Goal: Use online tool/utility: Use online tool/utility

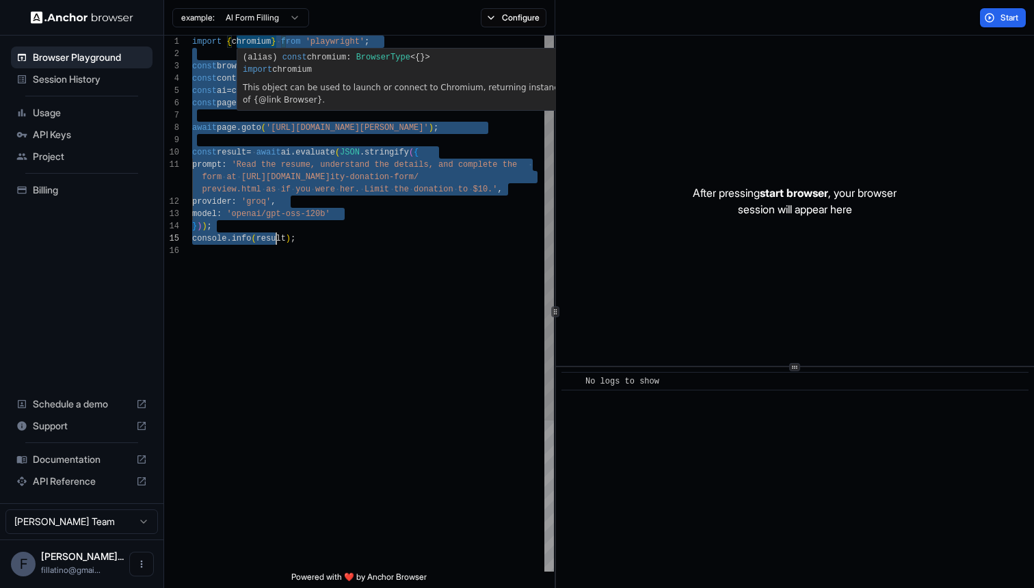
drag, startPoint x: 239, startPoint y: 44, endPoint x: 278, endPoint y: 233, distance: 192.7
click at [278, 233] on div "import { chromium } from 'playwright' ; const browser = await chromium . connec…" at bounding box center [373, 408] width 362 height 745
click at [327, 243] on div "import { chromium } from 'playwright' ; const browser = await chromium . connec…" at bounding box center [373, 408] width 362 height 745
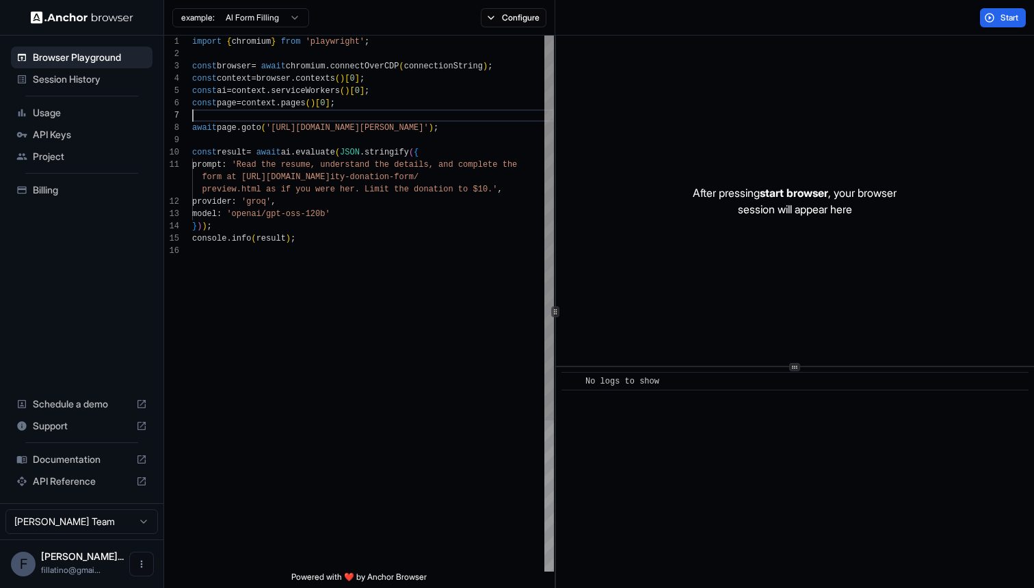
click at [251, 116] on div "import { chromium } from 'playwright' ; const browser = await chromium . connec…" at bounding box center [373, 408] width 362 height 745
click at [1006, 12] on button "Start" at bounding box center [1003, 17] width 46 height 19
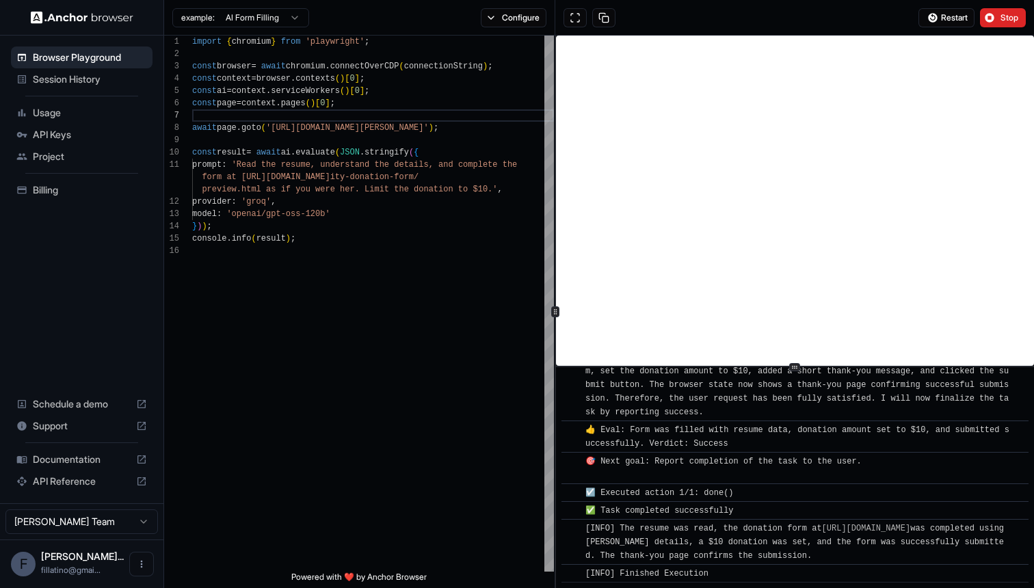
scroll to position [776, 0]
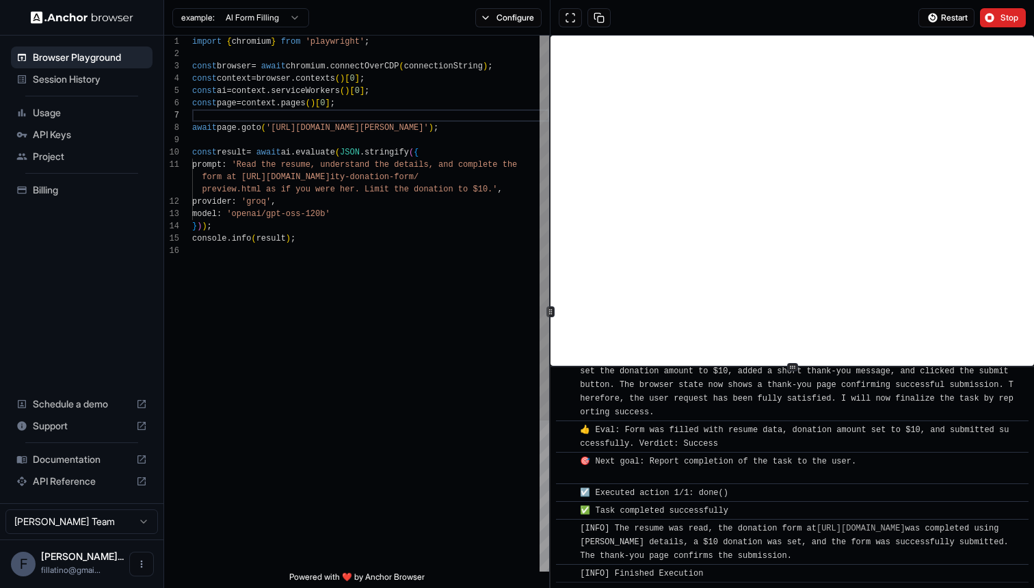
click at [545, 307] on div "1 2 3 4 5 6 7 8 9 10 11 12 13 14 15 16 import { chromium } from 'playwright' ; …" at bounding box center [599, 312] width 870 height 552
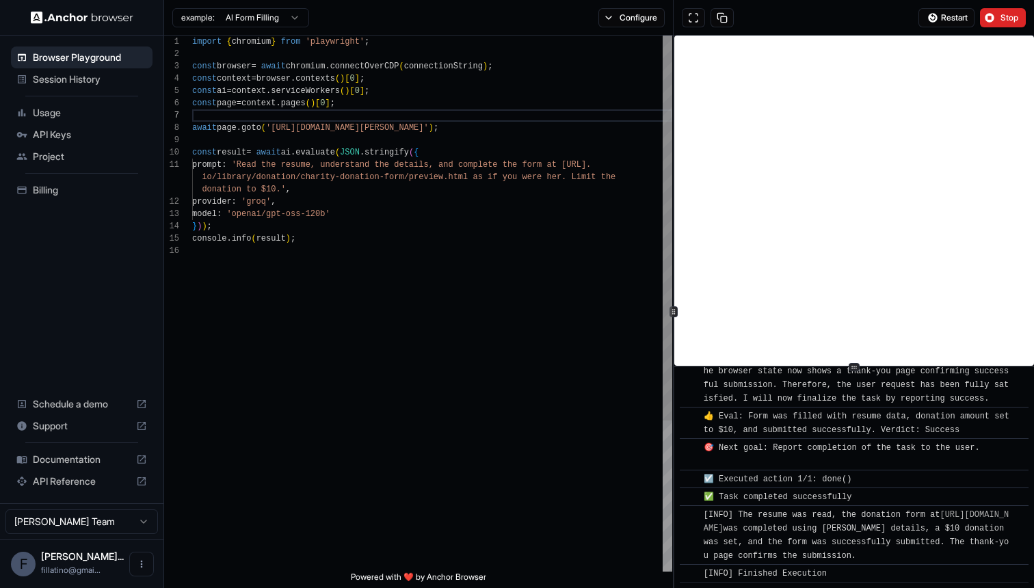
scroll to position [885, 0]
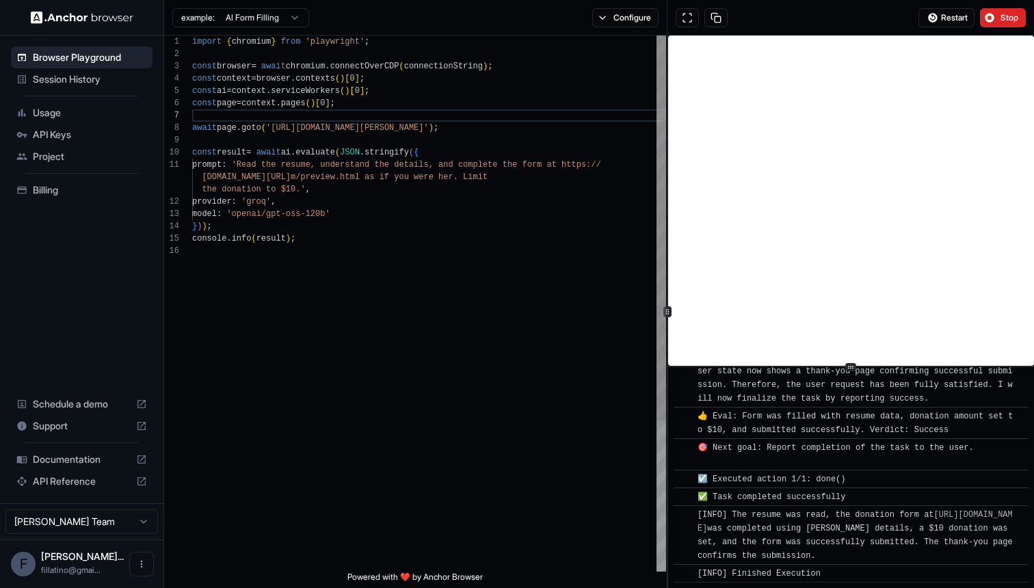
click at [622, 315] on div "1 2 3 4 5 6 7 8 9 10 11 12 13 14 15 16 import { chromium } from 'playwright' ; …" at bounding box center [599, 312] width 870 height 552
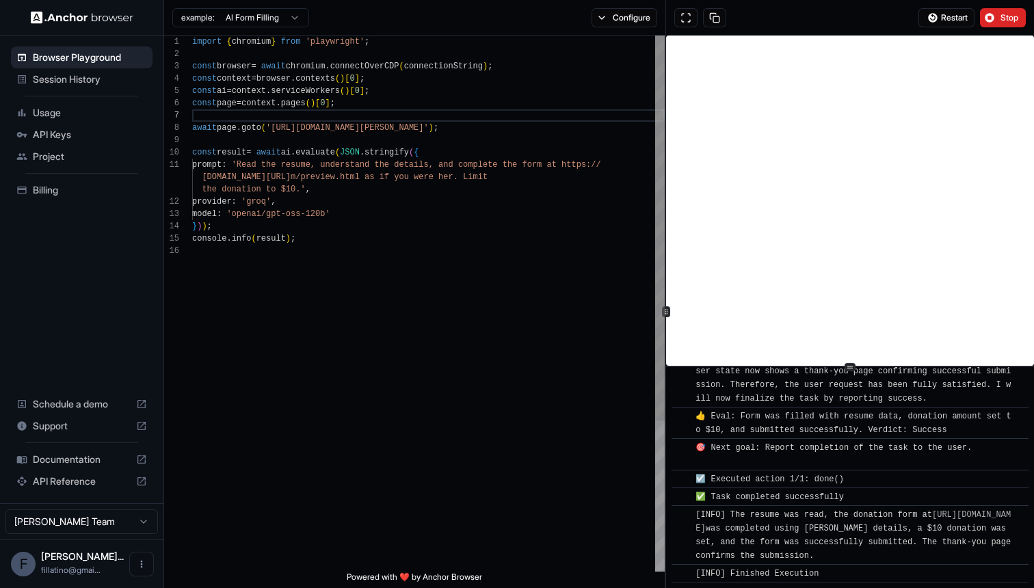
click at [657, 318] on div "1 2 3 4 5 6 7 8 9 10 11 12 13 14 15 16 import { chromium } from 'playwright' ; …" at bounding box center [599, 312] width 870 height 552
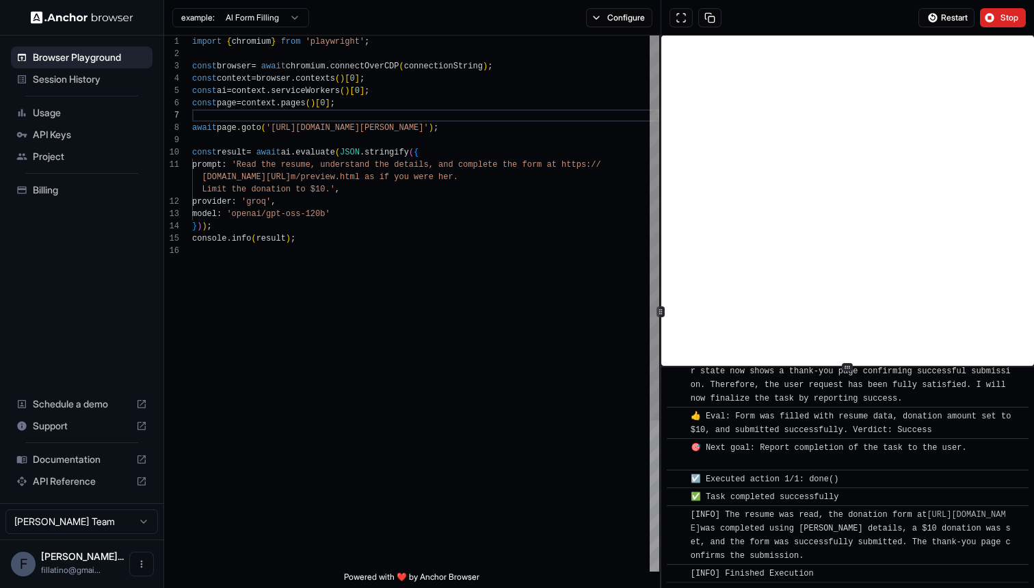
click at [635, 318] on div "1 2 3 4 5 6 7 8 9 10 11 12 13 14 15 16 import { chromium } from 'playwright' ; …" at bounding box center [599, 312] width 870 height 552
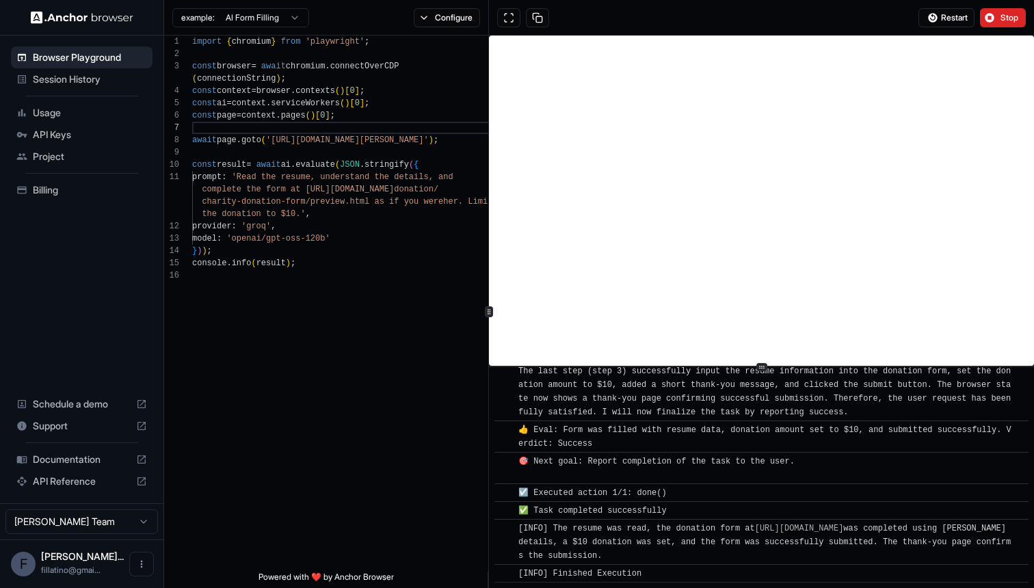
scroll to position [680, 0]
type textarea "**********"
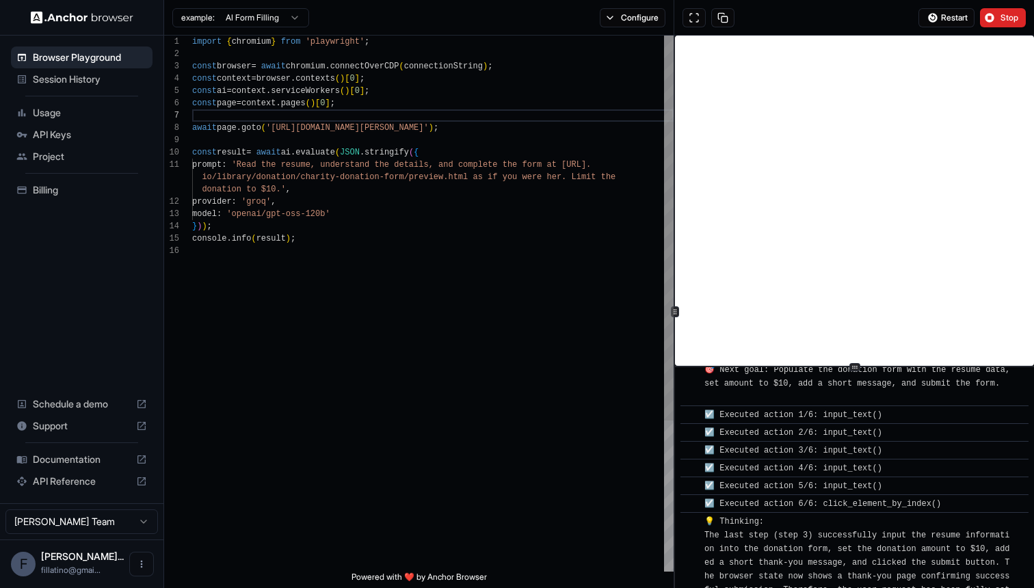
click at [477, 306] on div "1 2 3 4 5 6 7 8 9 10 11 12 13 14 15 16 import { chromium } from 'playwright' ; …" at bounding box center [599, 312] width 870 height 552
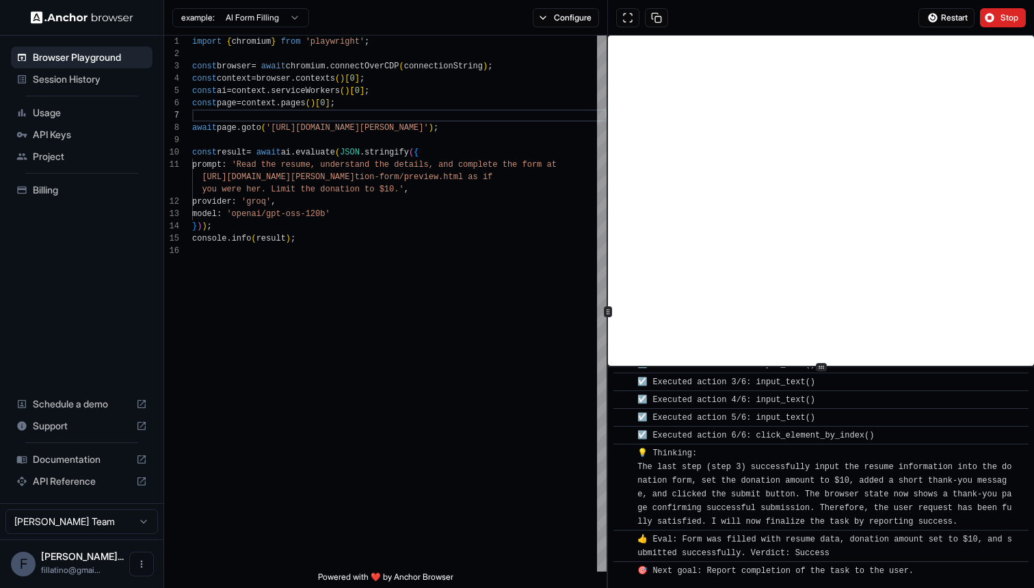
click at [608, 321] on div at bounding box center [607, 312] width 1 height 552
click at [83, 193] on span "Billing" at bounding box center [90, 190] width 114 height 14
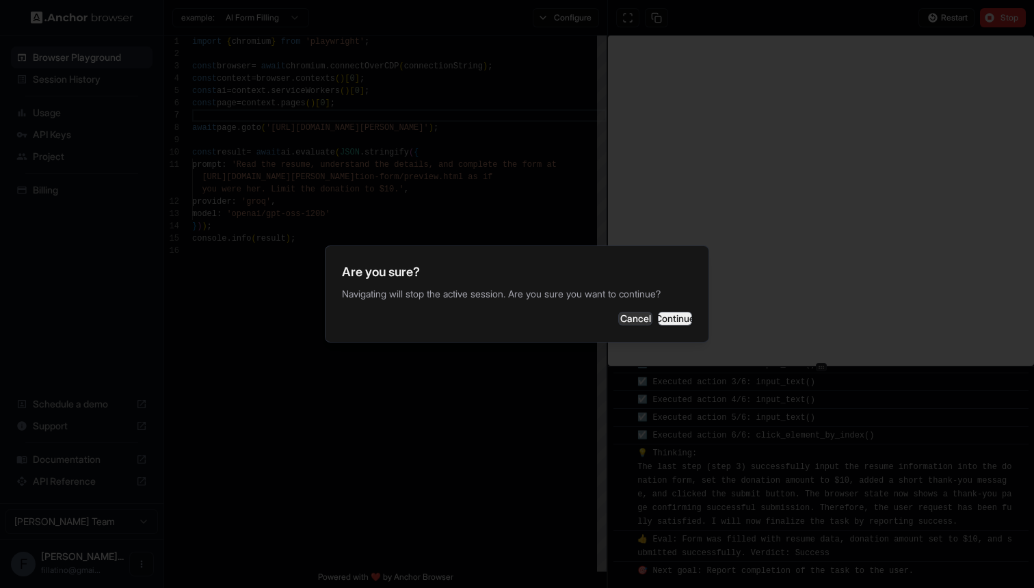
click at [669, 314] on button "Continue" at bounding box center [675, 319] width 34 height 14
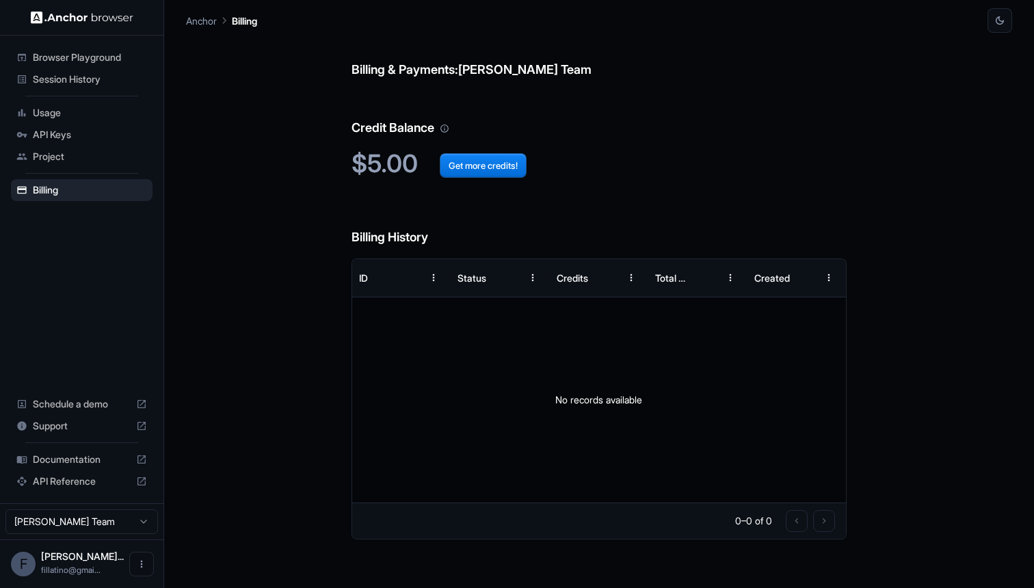
click at [58, 57] on span "Browser Playground" at bounding box center [90, 58] width 114 height 14
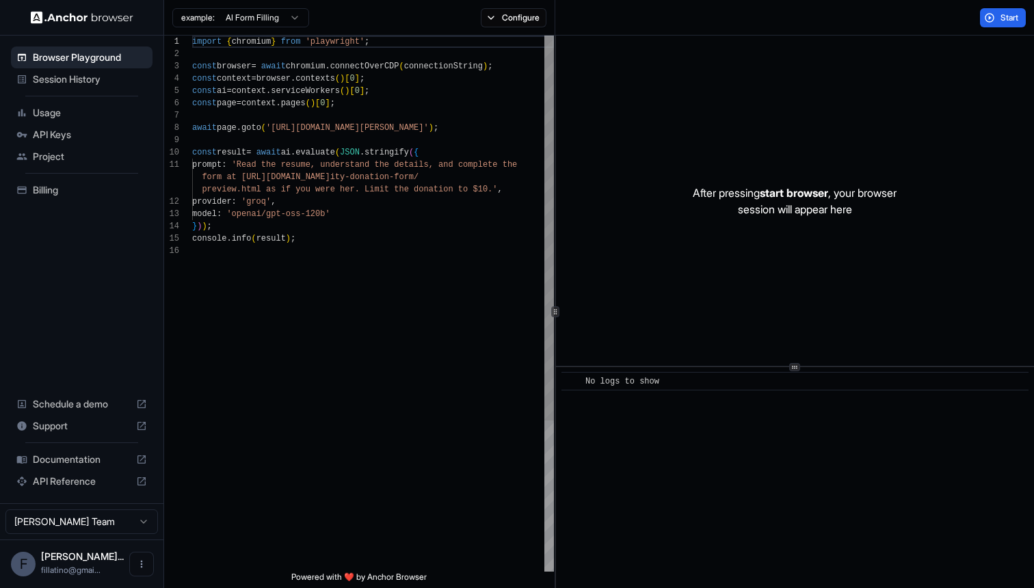
scroll to position [123, 0]
type textarea "**********"
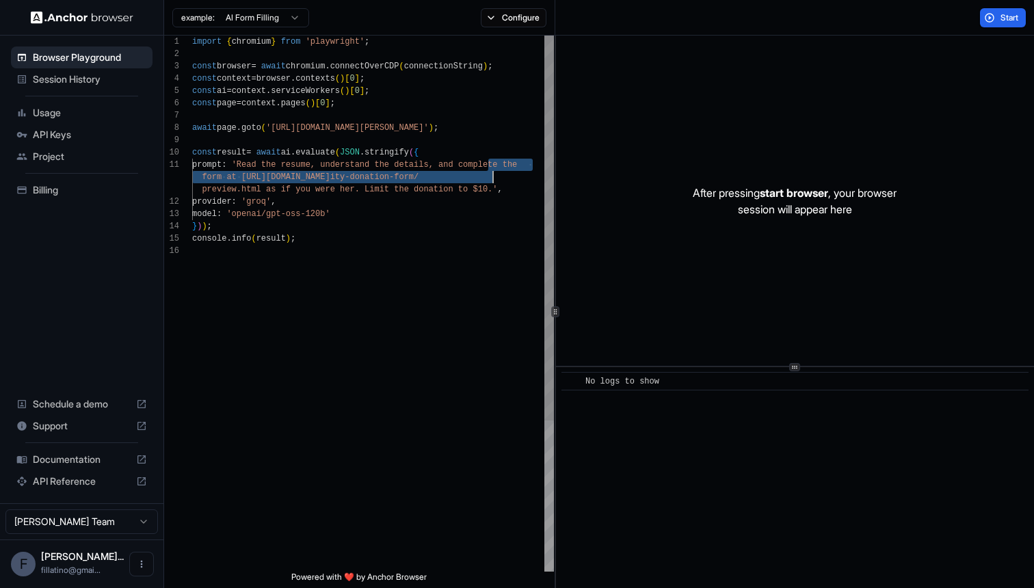
drag, startPoint x: 488, startPoint y: 167, endPoint x: 492, endPoint y: 173, distance: 7.4
click at [492, 173] on div "import { chromium } from 'playwright' ; const browser = await chromium . connec…" at bounding box center [373, 408] width 362 height 745
click at [490, 170] on div "import { chromium } from 'playwright' ; const browser = await chromium . connec…" at bounding box center [373, 408] width 362 height 745
drag, startPoint x: 490, startPoint y: 169, endPoint x: 227, endPoint y: 183, distance: 263.6
click at [227, 183] on div "import { chromium } from 'playwright' ; const browser = await chromium . connec…" at bounding box center [373, 408] width 362 height 745
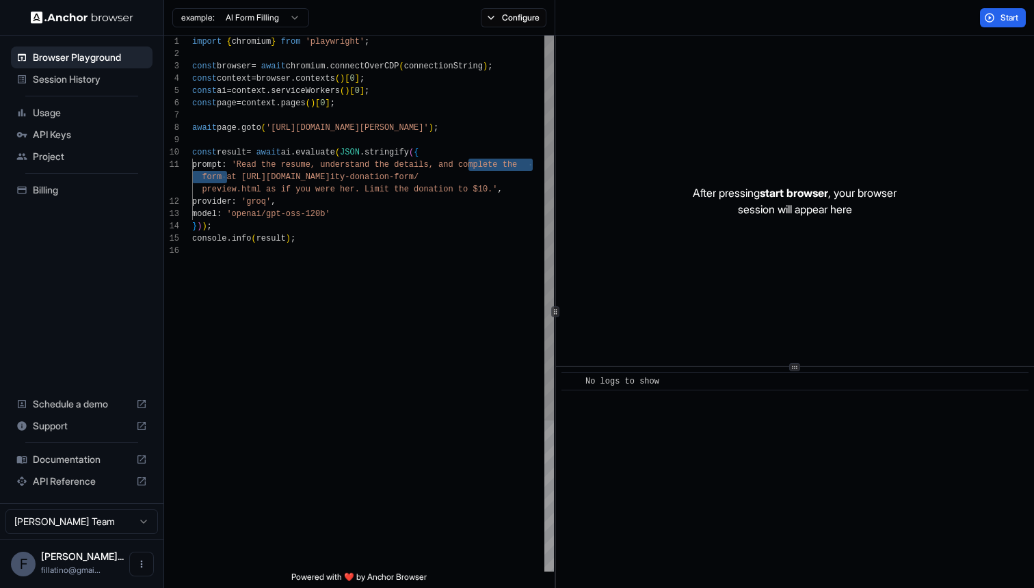
click at [308, 202] on div "import { chromium } from 'playwright' ; const browser = await chromium . connec…" at bounding box center [373, 408] width 362 height 745
